Goal: Transaction & Acquisition: Purchase product/service

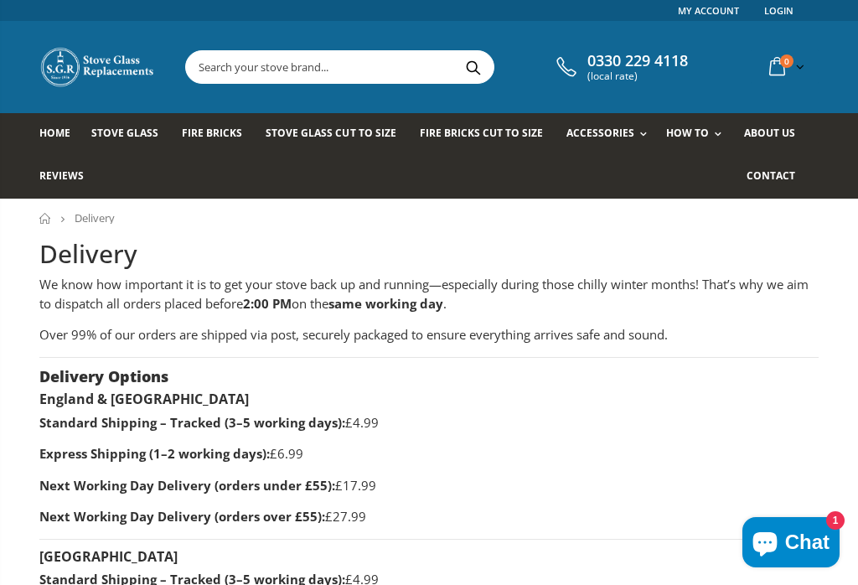
click at [128, 126] on span "Stove Glass" at bounding box center [124, 133] width 67 height 14
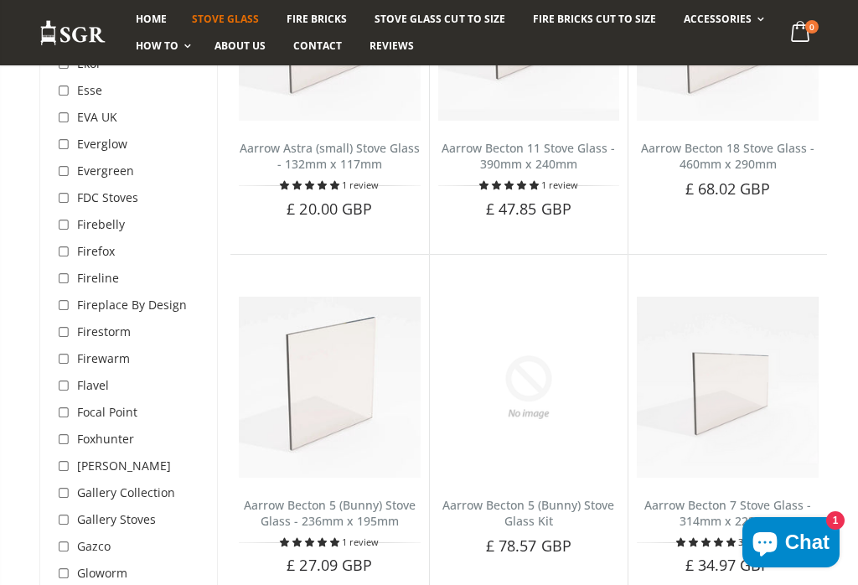
scroll to position [2266, 0]
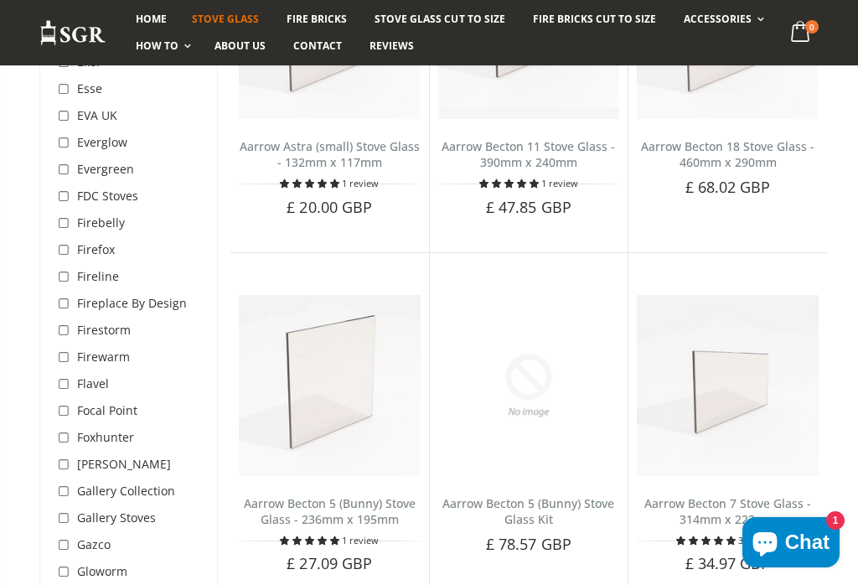
click at [71, 242] on input "checkbox" at bounding box center [65, 250] width 17 height 17
checkbox input "true"
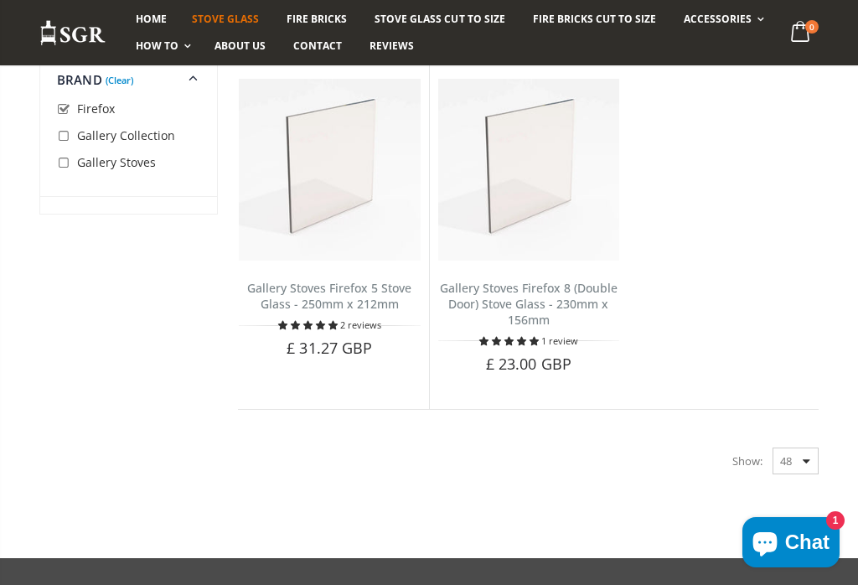
scroll to position [1061, 0]
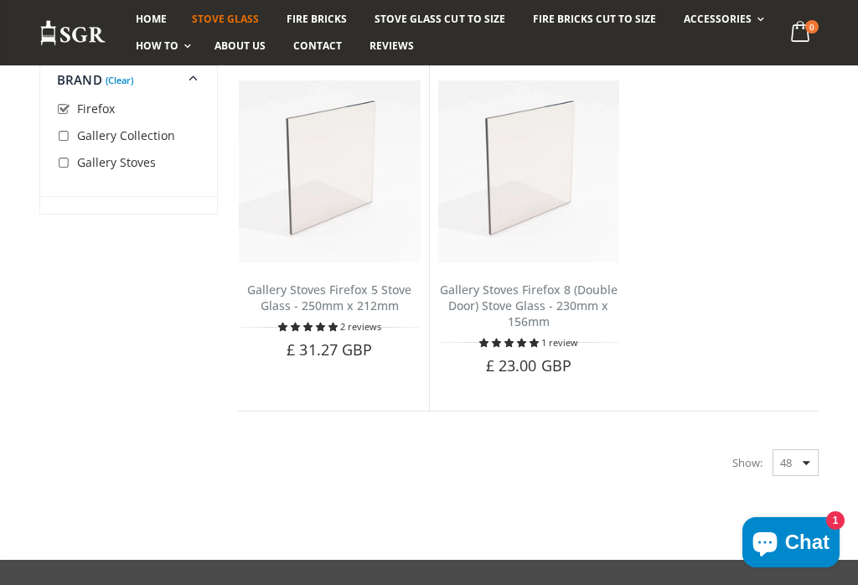
click at [335, 323] on span "5.00 stars" at bounding box center [332, 327] width 9 height 8
click at [352, 281] on link "Gallery Stoves Firefox 5 Stove Glass - 250mm x 212mm" at bounding box center [329, 297] width 164 height 32
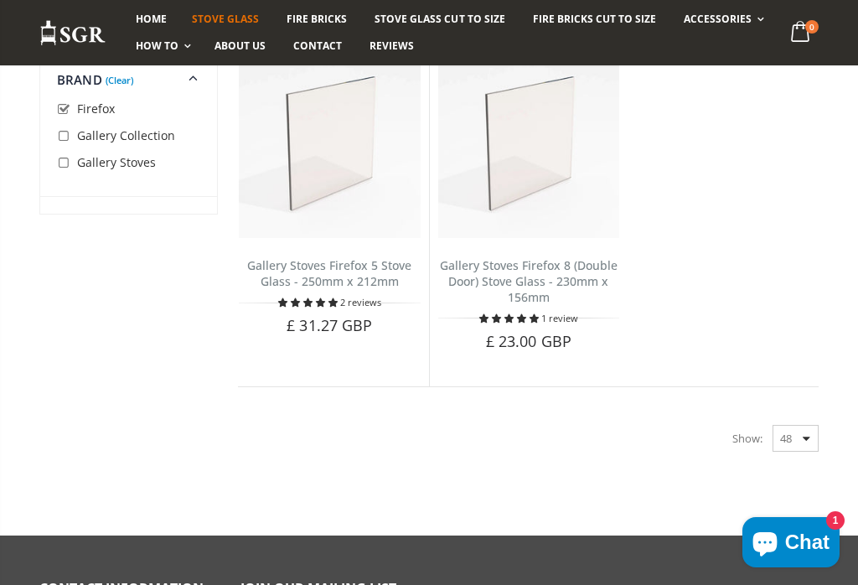
scroll to position [1087, 0]
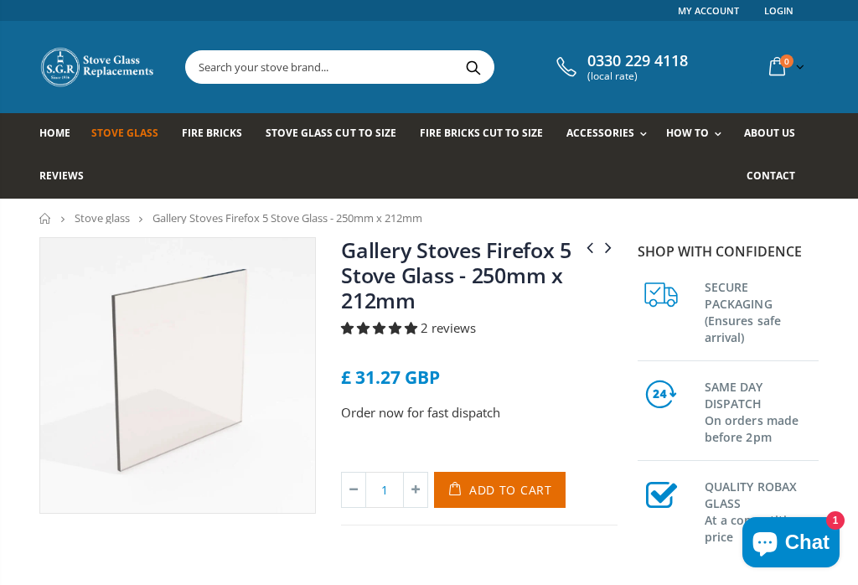
select select "Sort dropdown"
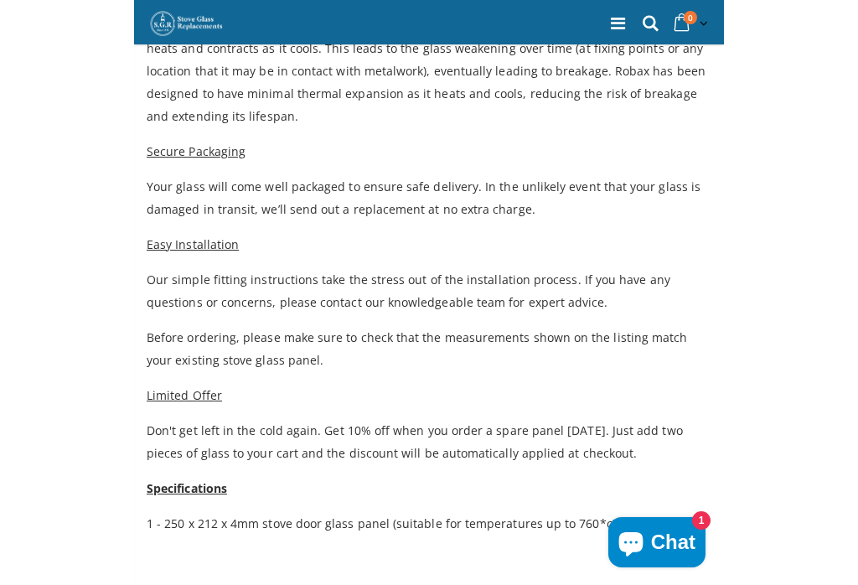
scroll to position [840, 0]
